Goal: Task Accomplishment & Management: Manage account settings

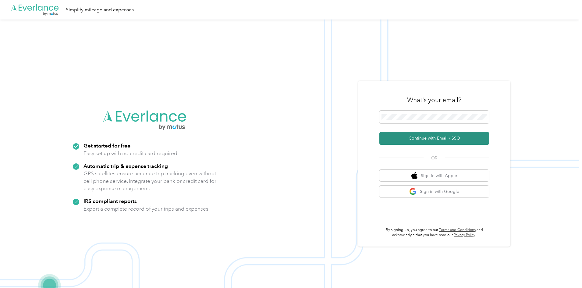
click at [431, 137] on button "Continue with Email / SSO" at bounding box center [435, 138] width 110 height 13
click at [397, 137] on button "Continue with Email / SSO" at bounding box center [435, 138] width 110 height 13
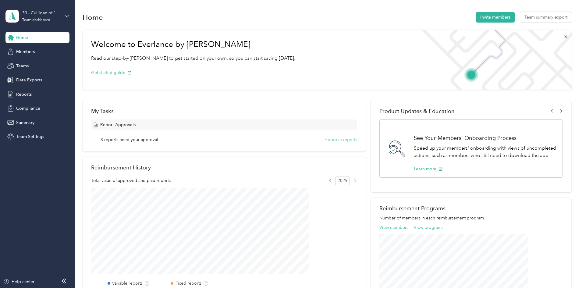
click at [338, 138] on button "Approve reports" at bounding box center [341, 140] width 33 height 6
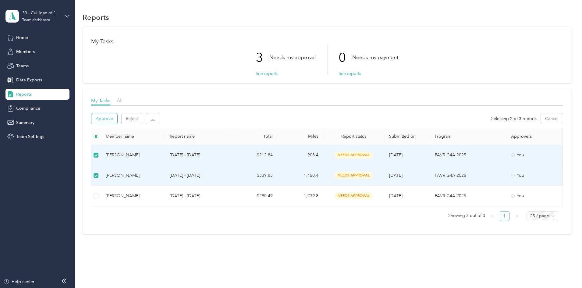
click at [117, 115] on button "Approve" at bounding box center [104, 118] width 26 height 11
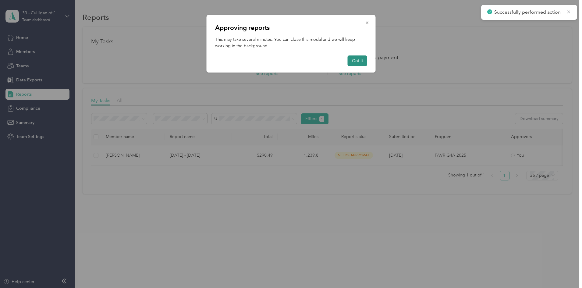
click at [354, 60] on button "Got it" at bounding box center [358, 61] width 20 height 11
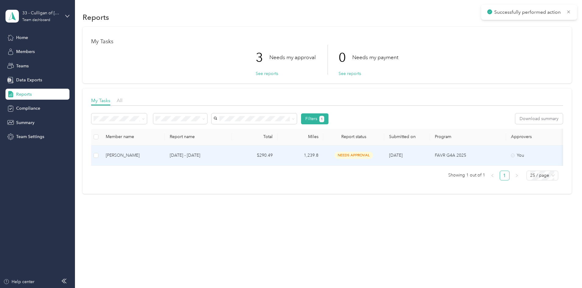
click at [373, 154] on span "needs approval" at bounding box center [354, 155] width 38 height 7
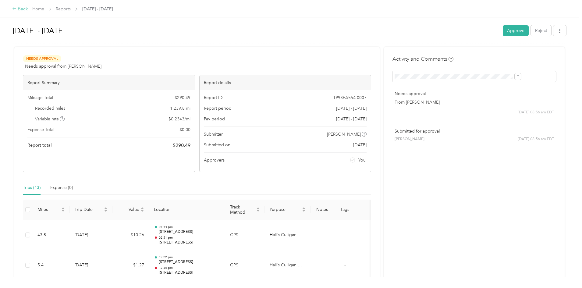
click at [28, 6] on div "Back" at bounding box center [20, 8] width 16 height 7
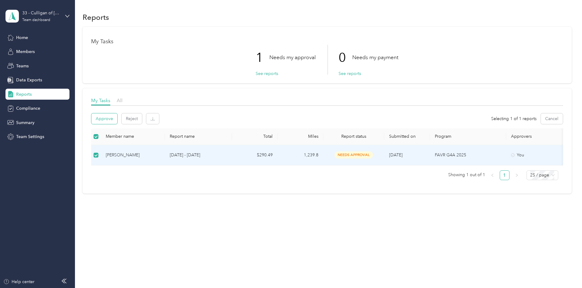
click at [117, 116] on button "Approve" at bounding box center [104, 118] width 26 height 11
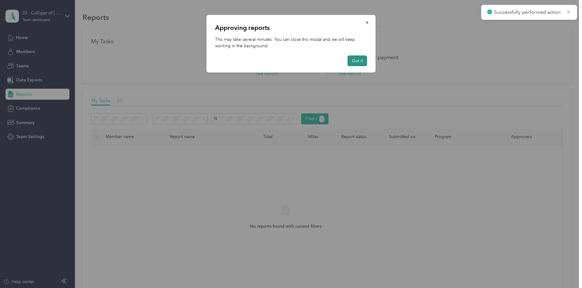
click at [358, 59] on button "Got it" at bounding box center [358, 61] width 20 height 11
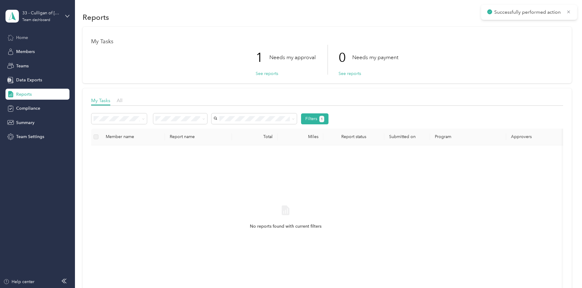
click at [23, 37] on span "Home" at bounding box center [22, 37] width 12 height 6
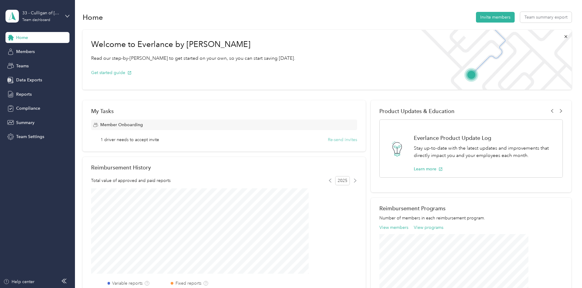
click at [333, 141] on button "Re-send invites" at bounding box center [342, 140] width 29 height 6
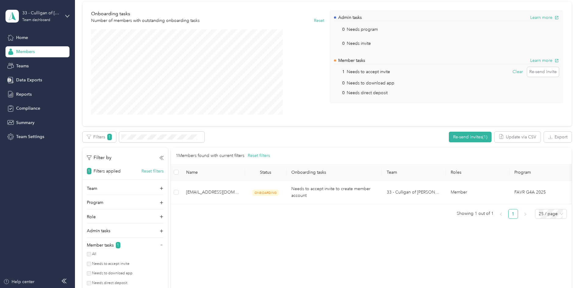
scroll to position [61, 0]
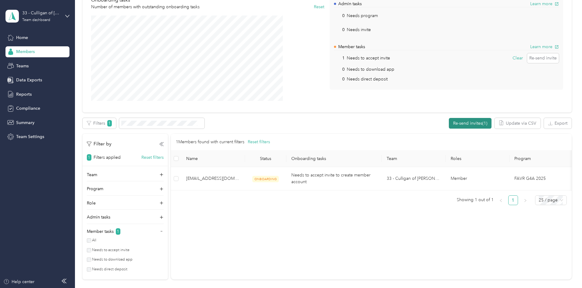
click at [449, 123] on button "Re-send invites (1)" at bounding box center [470, 123] width 43 height 11
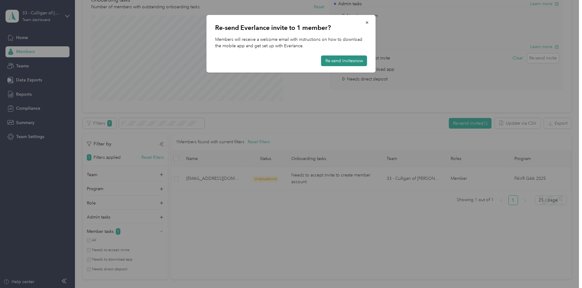
click at [343, 58] on button "Re-send invites now" at bounding box center [344, 61] width 46 height 11
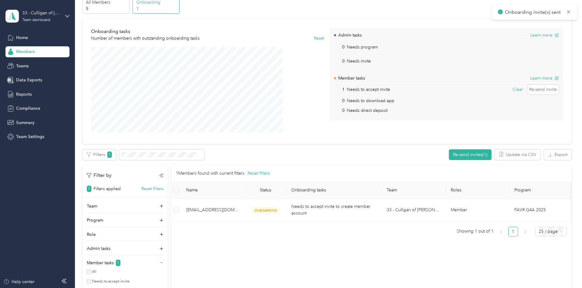
scroll to position [0, 0]
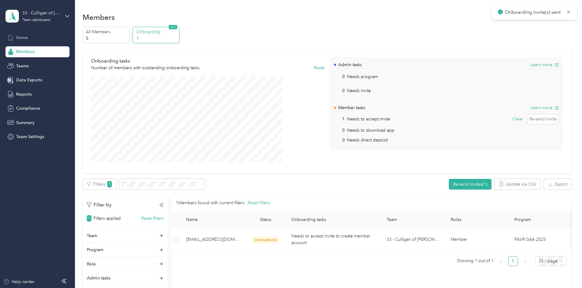
click at [27, 37] on span "Home" at bounding box center [22, 37] width 12 height 6
